Goal: Task Accomplishment & Management: Use online tool/utility

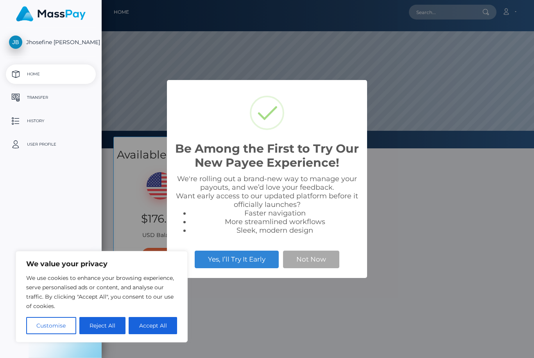
scroll to position [148, 534]
select select
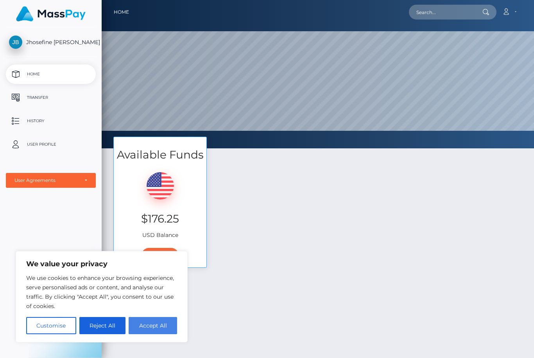
click at [151, 325] on button "Accept All" at bounding box center [153, 325] width 48 height 17
checkbox input "true"
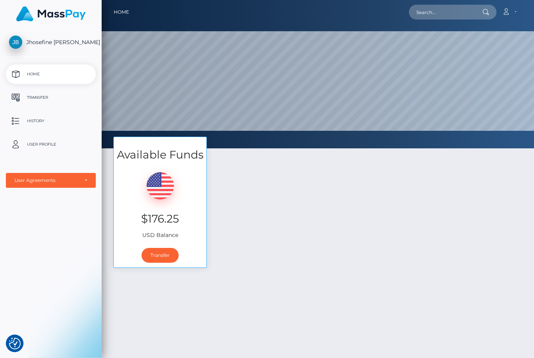
click at [175, 182] on div "Available Funds $176.25 USD Balance Transfer" at bounding box center [317, 206] width 420 height 139
click at [154, 161] on div "Available Funds $176.25 USD Balance Transfer" at bounding box center [317, 206] width 420 height 139
click at [0, 0] on button "button" at bounding box center [0, 0] width 0 height 0
click at [435, 225] on div "Available Funds $176.25 USD Balance Transfer" at bounding box center [317, 206] width 420 height 139
click at [407, 210] on div "Available Funds $176.25 USD Balance Transfer" at bounding box center [317, 206] width 420 height 139
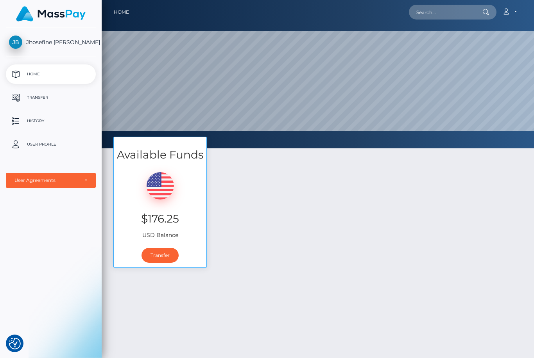
click at [408, 210] on div "Available Funds $176.25 USD Balance Transfer" at bounding box center [317, 206] width 420 height 139
click at [421, 181] on div "Available Funds $176.25 USD Balance Transfer" at bounding box center [317, 206] width 420 height 139
click at [413, 204] on div "Available Funds $176.25 USD Balance Transfer" at bounding box center [317, 206] width 420 height 139
click at [413, 208] on div "Available Funds $176.25 USD Balance Transfer" at bounding box center [317, 206] width 420 height 139
click at [171, 254] on link "Transfer" at bounding box center [159, 255] width 37 height 15
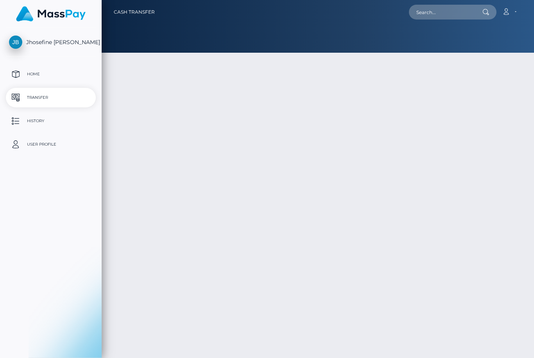
type input "176.25"
select select
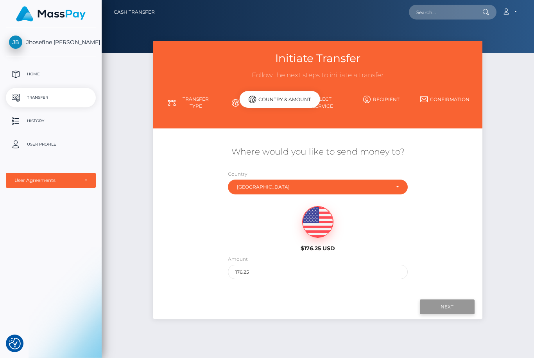
click at [440, 300] on input "Next" at bounding box center [447, 307] width 55 height 15
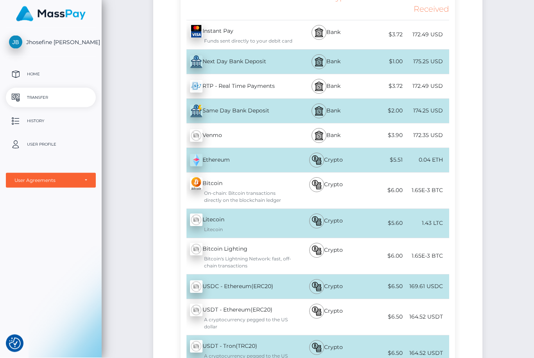
scroll to position [195, 0]
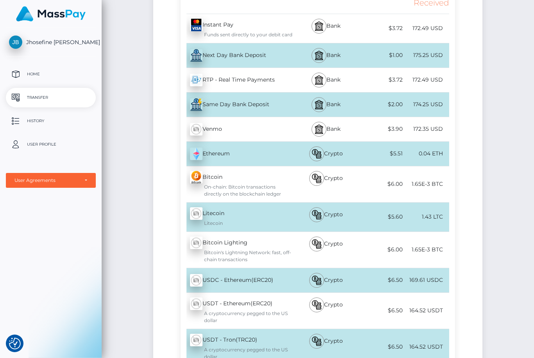
click at [153, 156] on div "Name Service Type Fee Total Received Instant Pay - USD Next Day Bank Deposit" at bounding box center [317, 181] width 329 height 413
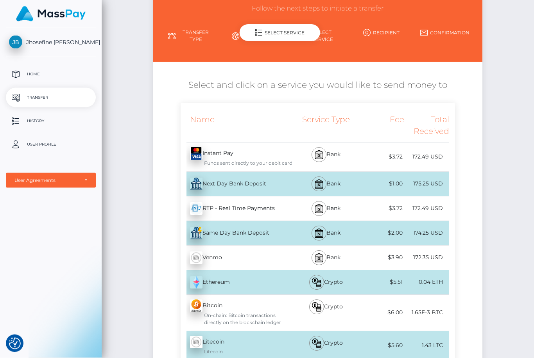
scroll to position [67, 0]
click at [180, 173] on div "Next Day Bank Deposit - USD" at bounding box center [236, 184] width 112 height 22
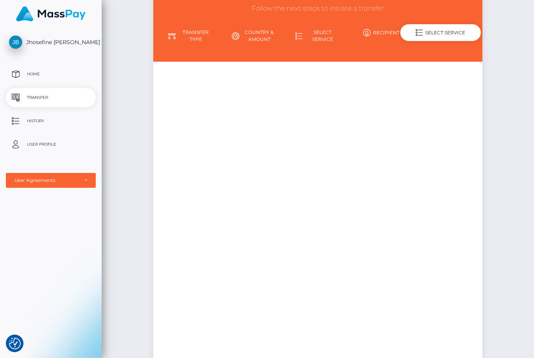
scroll to position [0, 0]
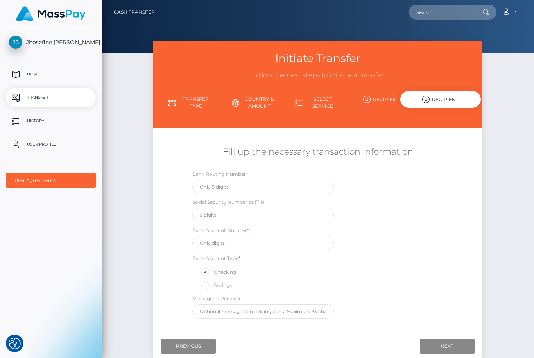
click at [102, 71] on div "Initiate Transfer Follow the next steps to initiate a transfer Transfer Type Co…" at bounding box center [318, 209] width 432 height 337
click at [102, 77] on div "Initiate Transfer Follow the next steps to initiate a transfer Transfer Type Co…" at bounding box center [318, 209] width 432 height 337
click at [161, 339] on input "Previous" at bounding box center [188, 346] width 55 height 15
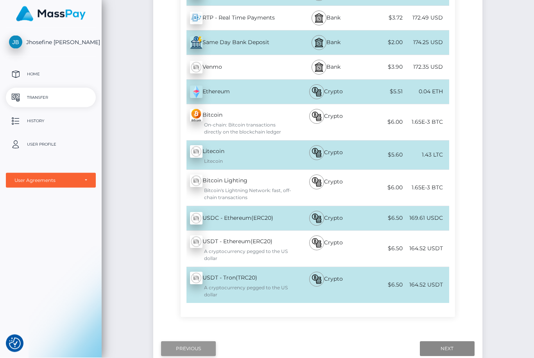
scroll to position [258, 0]
click at [161, 341] on input "Previous" at bounding box center [188, 348] width 55 height 15
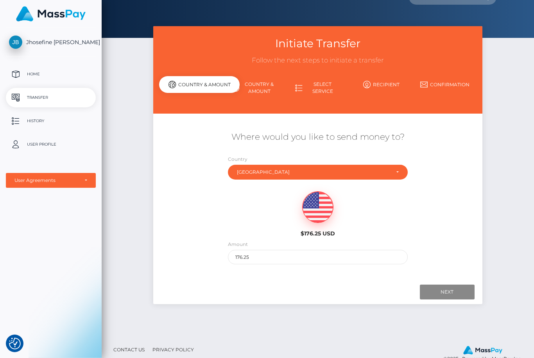
scroll to position [0, 0]
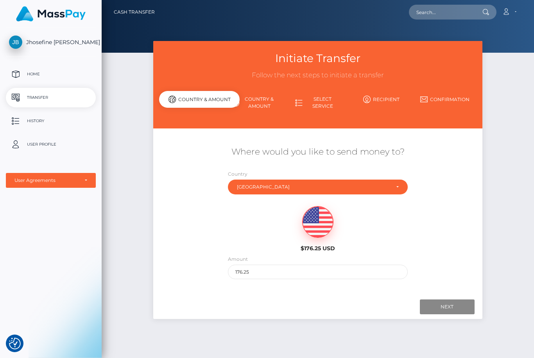
click at [498, 191] on div "Initiate Transfer Follow the next steps to initiate a transfer Transfer Type Co…" at bounding box center [318, 196] width 432 height 310
click at [447, 302] on input "Next" at bounding box center [447, 307] width 55 height 15
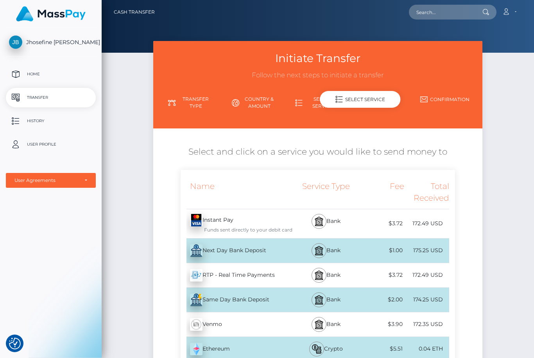
click at [180, 240] on div "Next Day Bank Deposit - USD" at bounding box center [236, 251] width 112 height 22
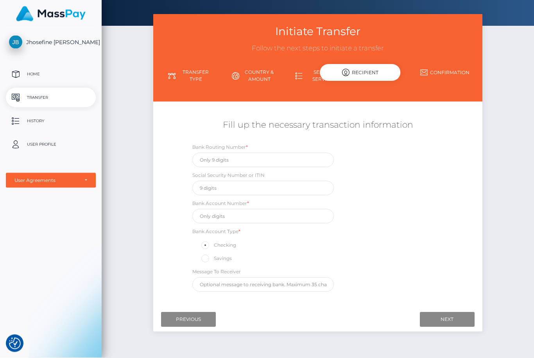
scroll to position [27, 0]
click at [192, 153] on input "text" at bounding box center [262, 160] width 141 height 14
type input "256074974"
click at [192, 188] on input "text" at bounding box center [262, 188] width 141 height 14
type input "611474559"
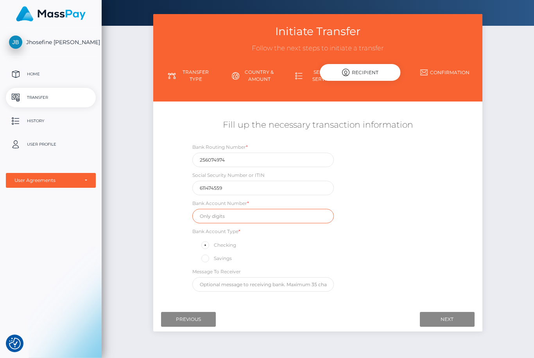
click at [192, 209] on input "text" at bounding box center [262, 216] width 141 height 14
type input "71099193394"
click at [192, 281] on input "text" at bounding box center [262, 284] width 141 height 14
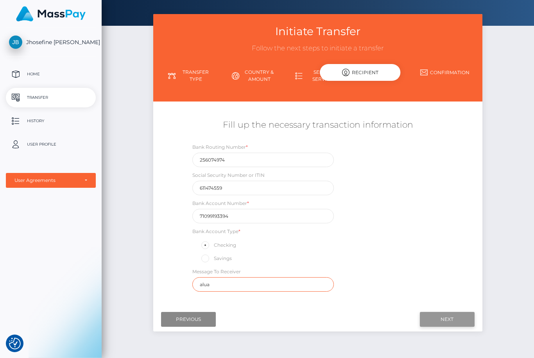
type input "alua"
click at [422, 314] on input "Next" at bounding box center [447, 319] width 55 height 15
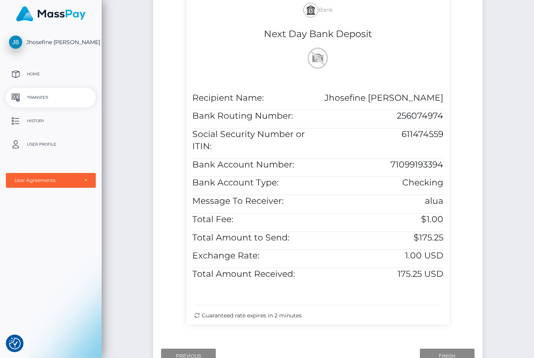
scroll to position [196, 0]
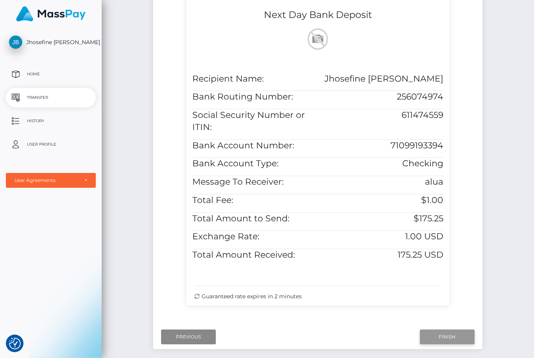
click at [448, 330] on input "Finish" at bounding box center [447, 337] width 55 height 15
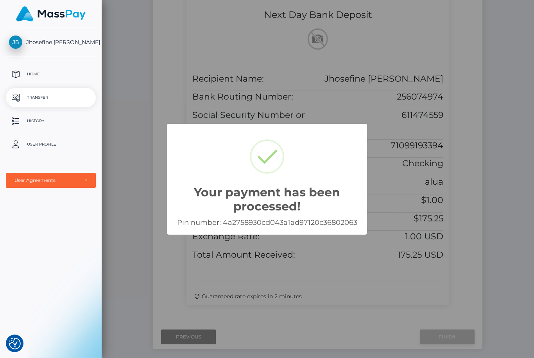
click at [447, 321] on div "Your payment has been processed! × Pin number: 4a2758930cd043a1ad97120c36802063…" at bounding box center [267, 179] width 534 height 358
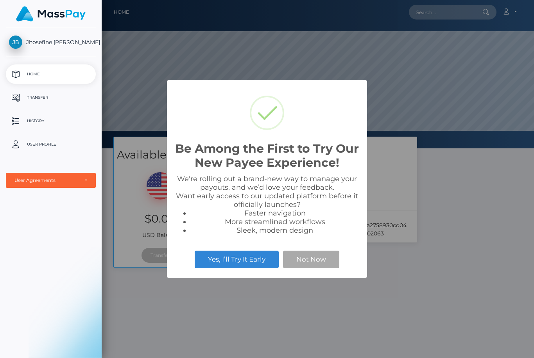
scroll to position [148, 534]
